Goal: Task Accomplishment & Management: Use online tool/utility

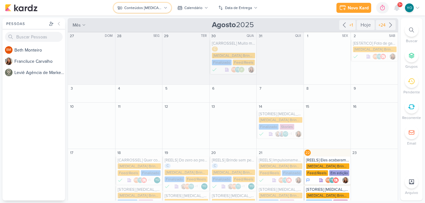
click at [153, 7] on div "Conteúdos [MEDICAL_DATA] Brindes PF" at bounding box center [143, 8] width 38 height 6
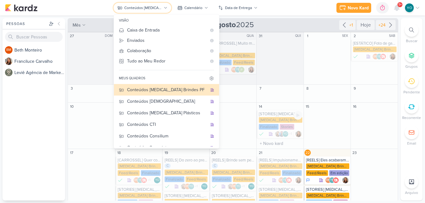
scroll to position [94, 0]
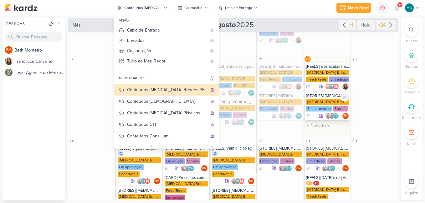
click at [328, 106] on div "Em aprovação" at bounding box center [319, 109] width 26 height 6
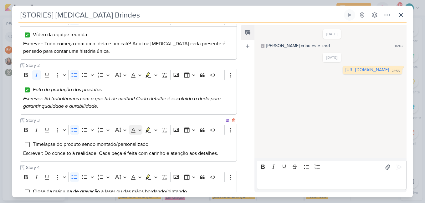
scroll to position [156, 0]
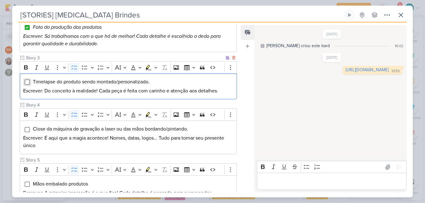
click at [26, 81] on input "Editor editing area: main" at bounding box center [27, 82] width 5 height 5
click at [26, 131] on input "Editor editing area: main" at bounding box center [27, 129] width 5 height 5
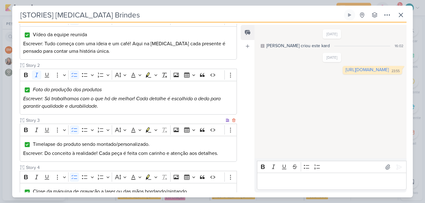
scroll to position [125, 0]
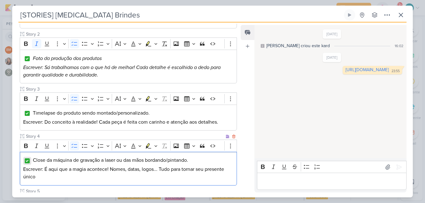
click at [29, 162] on input "Editor editing area: main" at bounding box center [27, 161] width 5 height 5
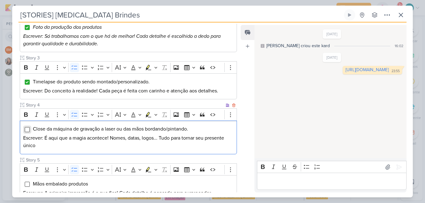
click at [29, 129] on input "Editor editing area: main" at bounding box center [27, 129] width 5 height 5
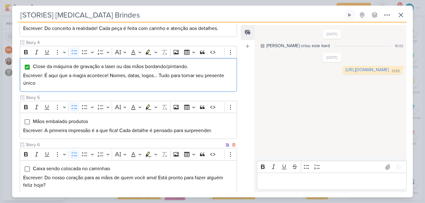
scroll to position [255, 0]
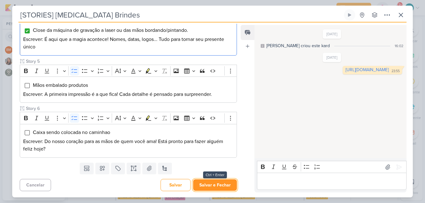
click at [227, 184] on button "Salvar e Fechar" at bounding box center [215, 185] width 44 height 12
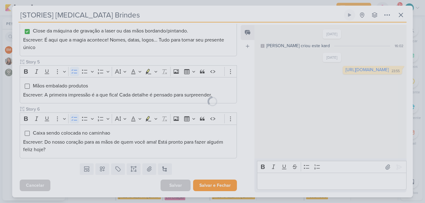
scroll to position [254, 0]
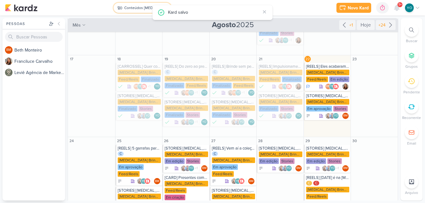
click at [135, 7] on div "Conteúdos [MEDICAL_DATA] Brindes PF" at bounding box center [143, 8] width 38 height 6
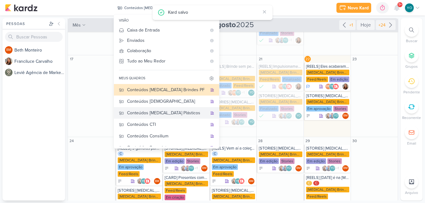
click at [158, 109] on button "Conteúdos [MEDICAL_DATA] Plásticos" at bounding box center [166, 113] width 105 height 12
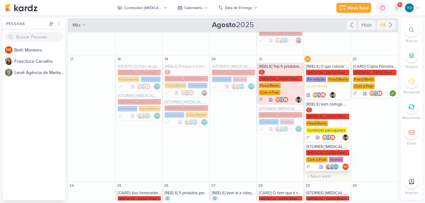
scroll to position [97, 0]
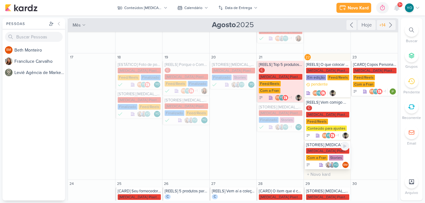
click at [331, 155] on div "Stories" at bounding box center [336, 158] width 14 height 6
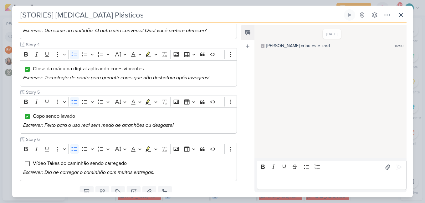
scroll to position [240, 0]
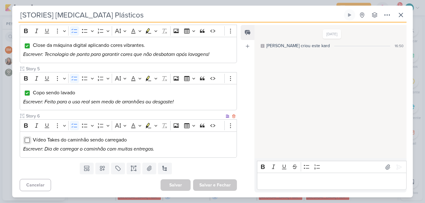
click at [28, 141] on input "Editor editing area: main" at bounding box center [27, 140] width 5 height 5
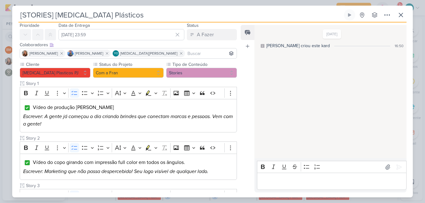
scroll to position [0, 0]
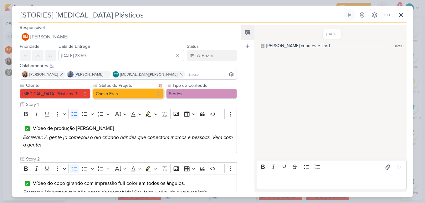
click at [143, 95] on button "Com a Fran" at bounding box center [128, 94] width 71 height 10
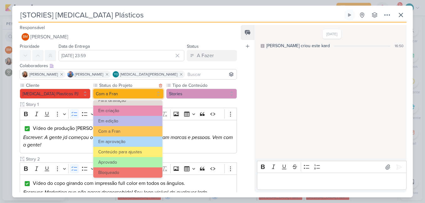
scroll to position [71, 0]
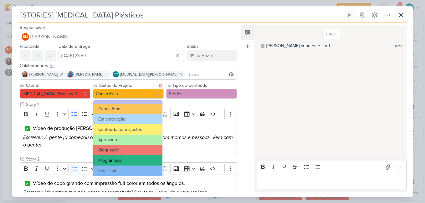
click at [133, 160] on button "Programado" at bounding box center [127, 160] width 69 height 10
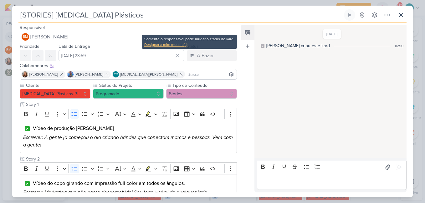
click at [184, 43] on div "Designar a mim mesmo(a)" at bounding box center [189, 45] width 90 height 6
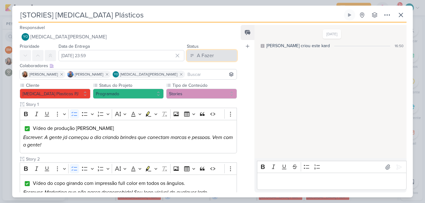
click at [207, 56] on div "A Fazer" at bounding box center [205, 56] width 17 height 8
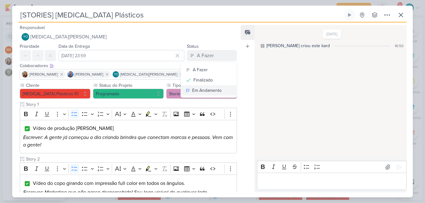
click at [215, 93] on div "Em Andamento" at bounding box center [206, 90] width 29 height 7
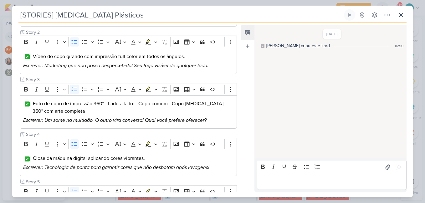
scroll to position [240, 0]
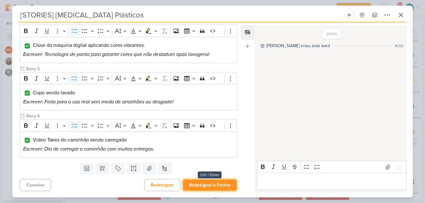
click at [223, 186] on button "Redesignar e Fechar" at bounding box center [210, 185] width 54 height 12
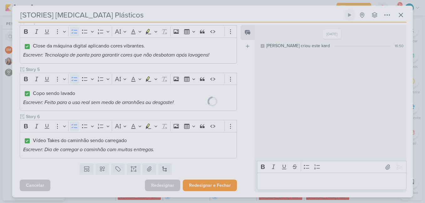
scroll to position [239, 0]
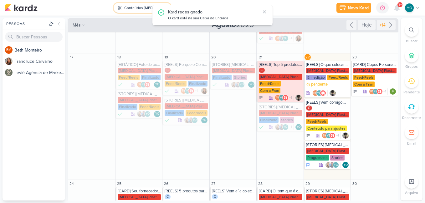
click at [144, 9] on div "Conteúdos [MEDICAL_DATA] Plásticos" at bounding box center [143, 8] width 38 height 6
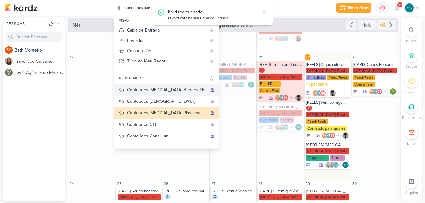
click at [169, 93] on div "Conteúdos [MEDICAL_DATA] Brindes PF" at bounding box center [167, 90] width 80 height 7
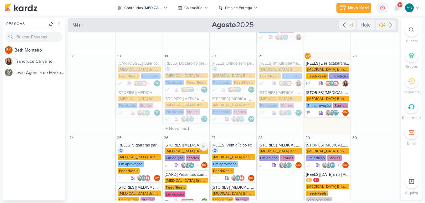
scroll to position [125, 0]
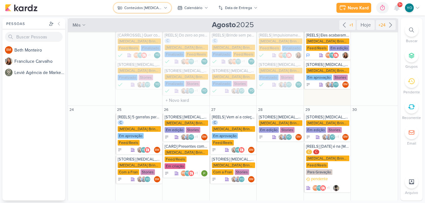
click at [154, 7] on div "Conteúdos [MEDICAL_DATA] Brindes PF" at bounding box center [143, 8] width 38 height 6
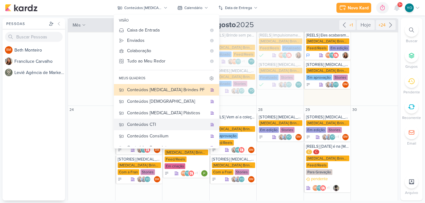
click at [168, 128] on button "Conteúdos CTI" at bounding box center [166, 125] width 105 height 12
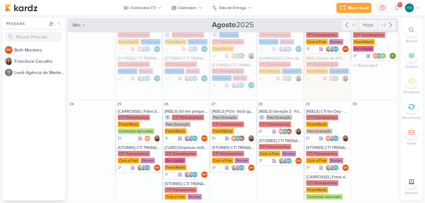
scroll to position [123, 0]
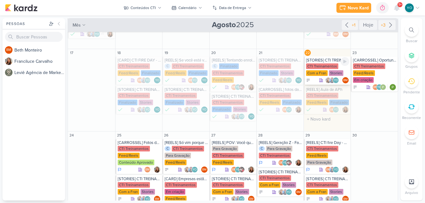
click at [329, 72] on div "Stories" at bounding box center [336, 73] width 14 height 6
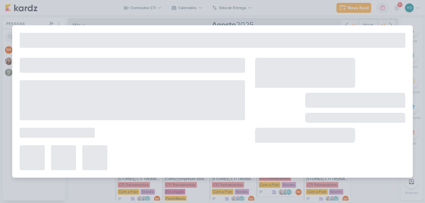
type input "[STORIES] CTI TREINAMENTOS"
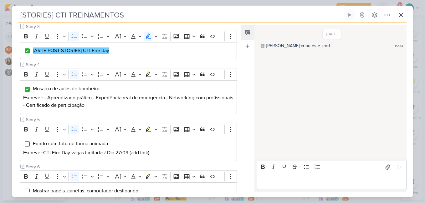
scroll to position [219, 0]
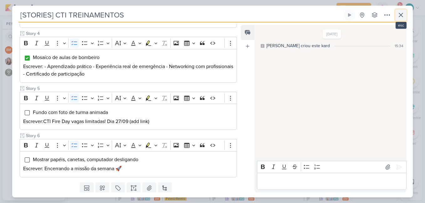
click at [403, 16] on icon at bounding box center [401, 15] width 8 height 8
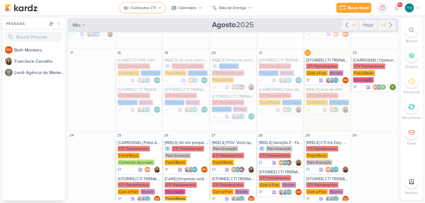
click at [142, 6] on div "Conteúdos CTI" at bounding box center [142, 8] width 25 height 6
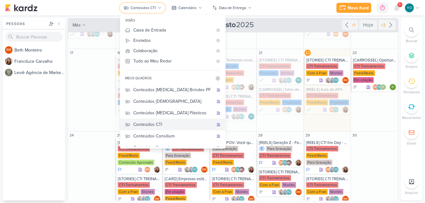
scroll to position [42, 0]
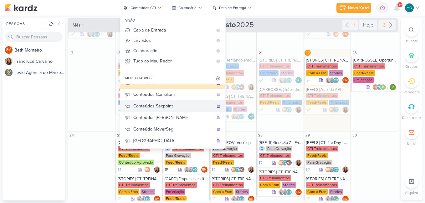
click at [171, 108] on div "Conteúdos Secpoint" at bounding box center [173, 106] width 80 height 7
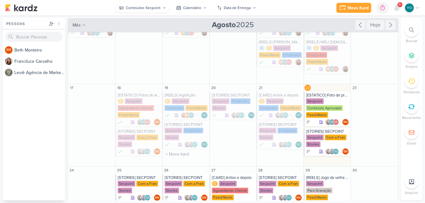
scroll to position [151, 0]
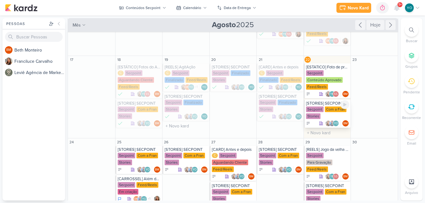
click at [329, 107] on div "Secpoint Com a Fran Stories" at bounding box center [327, 113] width 43 height 13
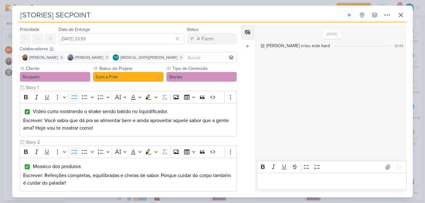
scroll to position [4, 0]
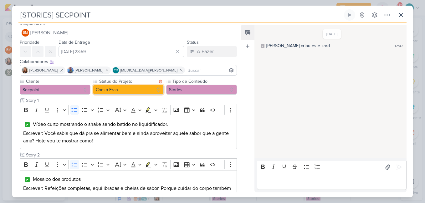
click at [128, 92] on button "Com a Fran" at bounding box center [128, 90] width 71 height 10
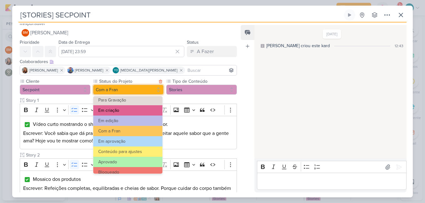
scroll to position [71, 0]
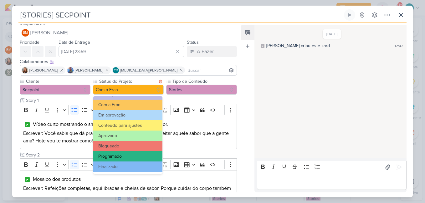
click at [135, 161] on button "Programado" at bounding box center [127, 156] width 69 height 10
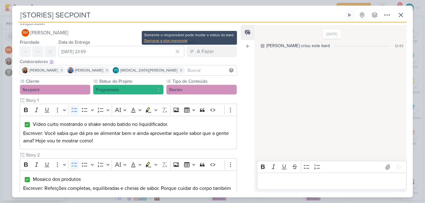
click at [184, 42] on div "Designar a mim mesmo(a)" at bounding box center [189, 41] width 90 height 6
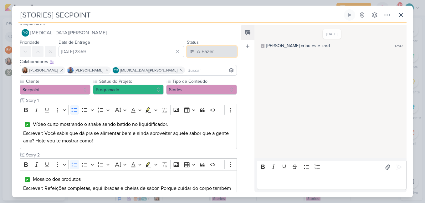
click at [197, 52] on div "A Fazer" at bounding box center [205, 52] width 17 height 8
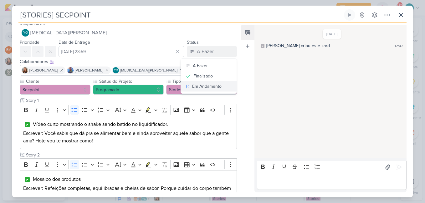
click at [202, 88] on div "Em Andamento" at bounding box center [206, 86] width 29 height 7
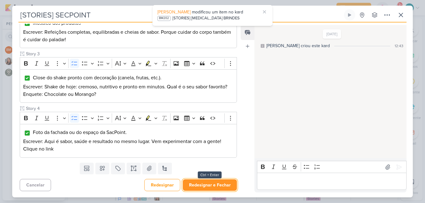
click at [219, 185] on button "Redesignar e Fechar" at bounding box center [210, 185] width 54 height 12
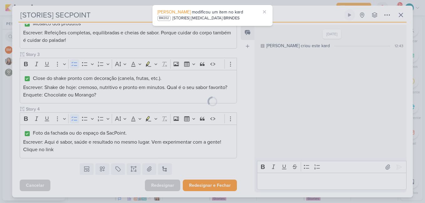
scroll to position [160, 0]
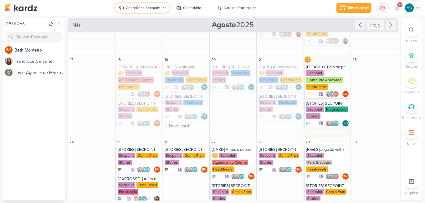
click at [153, 9] on div "Conteúdos Secpoint" at bounding box center [143, 8] width 35 height 6
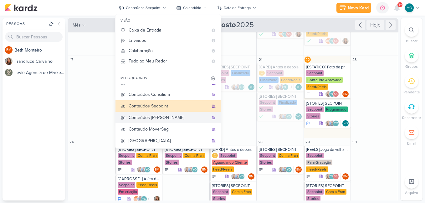
click at [175, 114] on button "Conteúdos [PERSON_NAME]" at bounding box center [167, 118] width 105 height 12
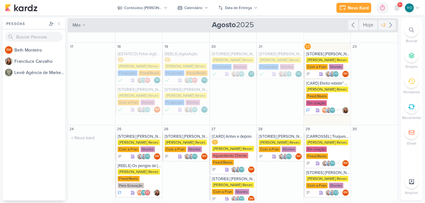
scroll to position [138, 0]
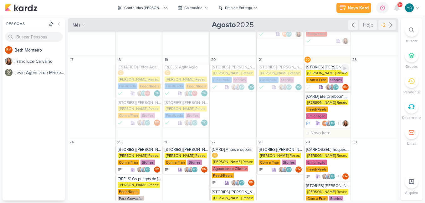
click at [325, 70] on div "[PERSON_NAME] Resec" at bounding box center [327, 73] width 42 height 6
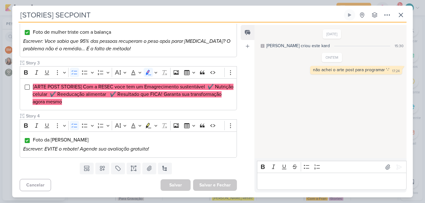
type input "[STORIES] [PERSON_NAME]"
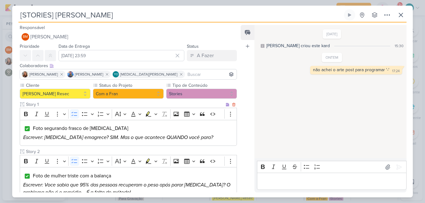
scroll to position [144, 0]
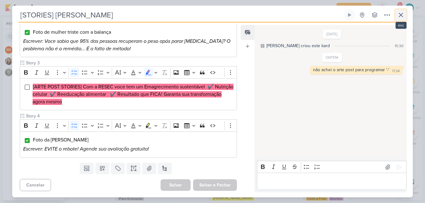
click at [403, 16] on icon at bounding box center [401, 15] width 8 height 8
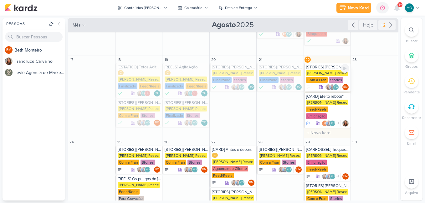
click at [322, 77] on div "Com a Fran" at bounding box center [317, 80] width 22 height 6
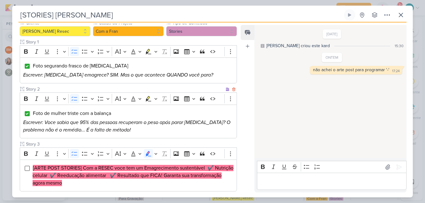
scroll to position [125, 0]
